Goal: Information Seeking & Learning: Stay updated

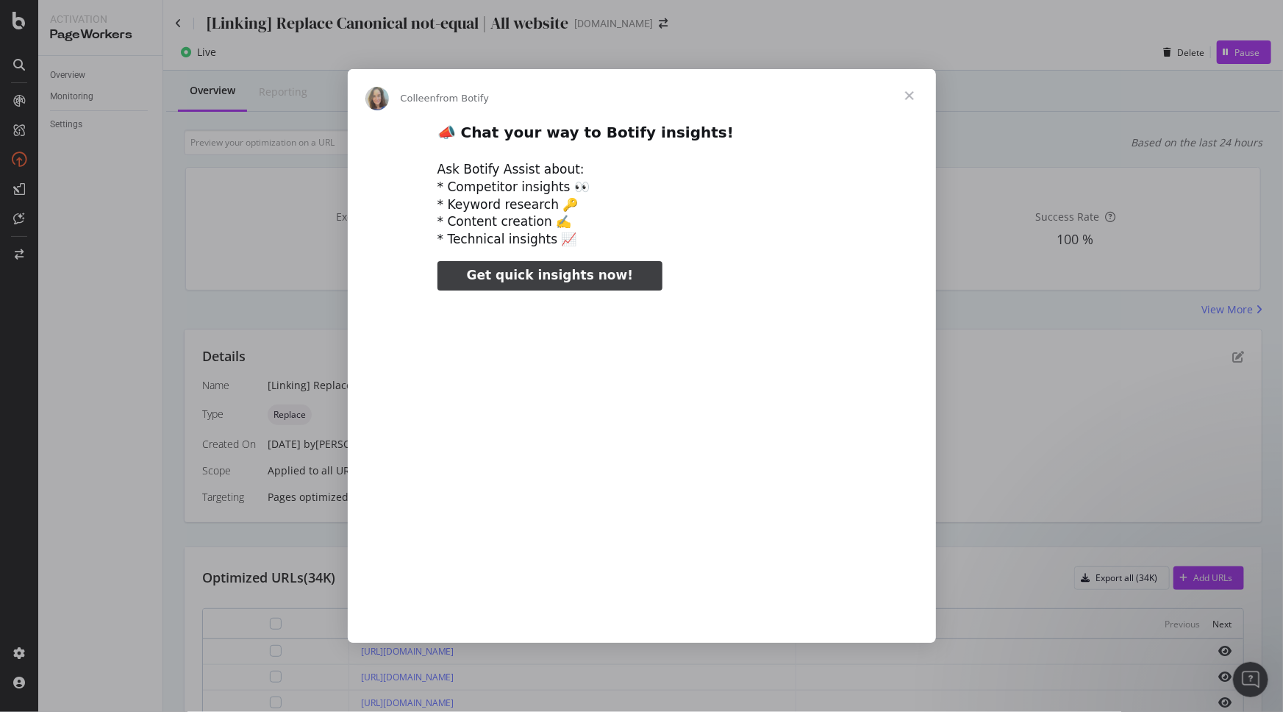
click at [919, 95] on span "Close" at bounding box center [909, 95] width 53 height 53
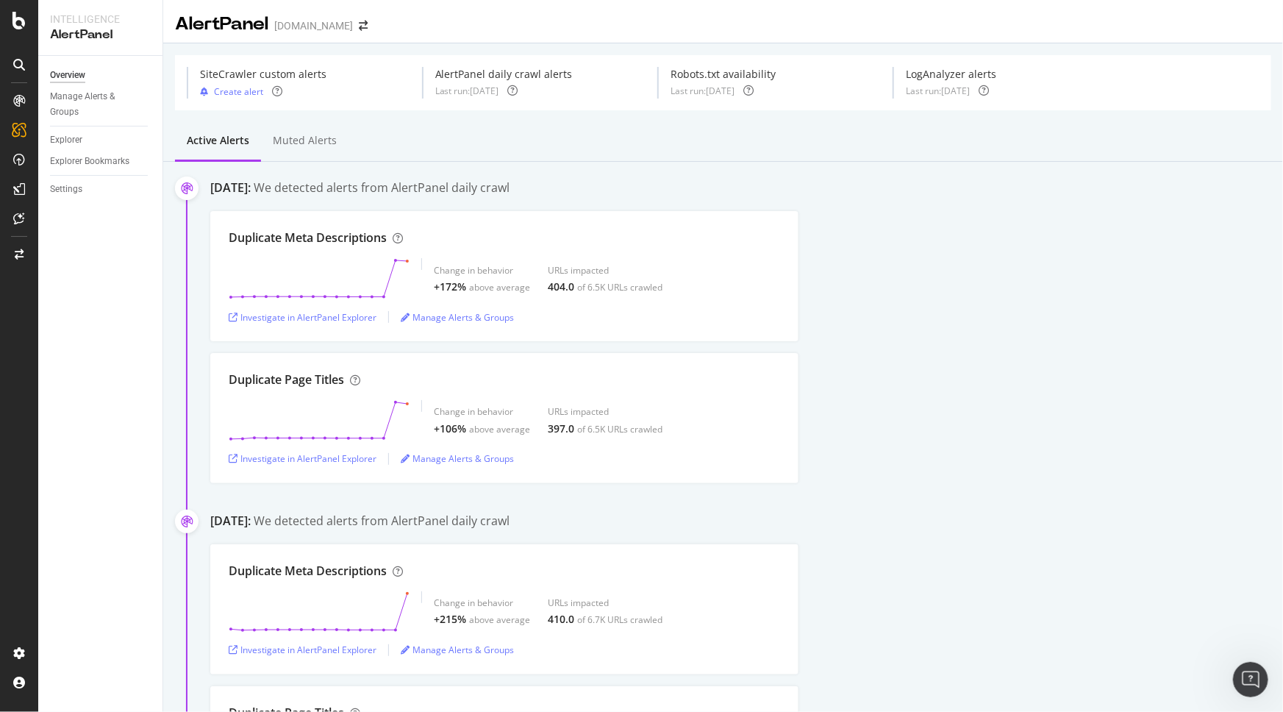
click at [1003, 313] on div "Duplicate Meta Descriptions Change in behavior +172% above average URLs impacte…" at bounding box center [746, 276] width 1073 height 130
